Goal: Task Accomplishment & Management: Manage account settings

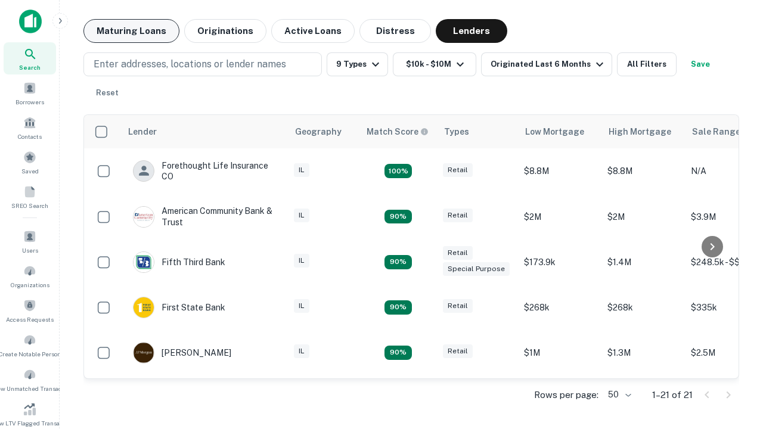
click at [131, 31] on button "Maturing Loans" at bounding box center [131, 31] width 96 height 24
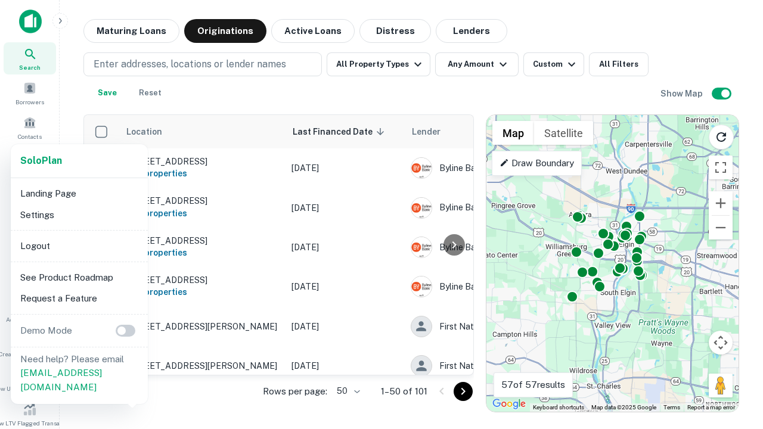
scroll to position [221, 0]
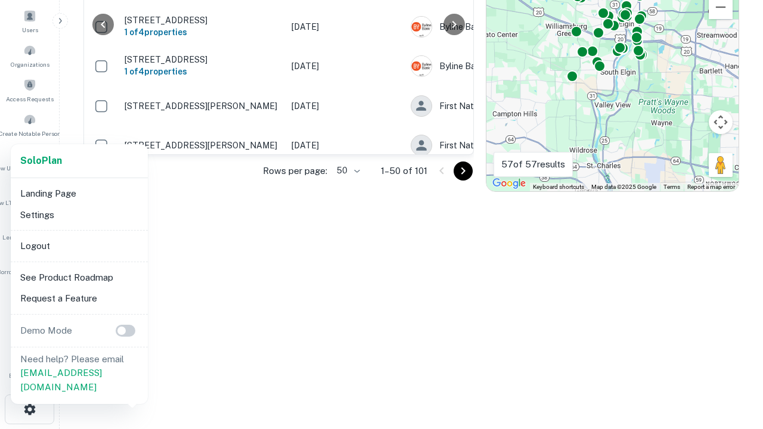
click at [79, 246] on li "Logout" at bounding box center [79, 245] width 128 height 21
